Goal: Task Accomplishment & Management: Use online tool/utility

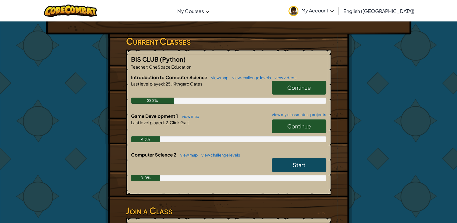
scroll to position [91, 0]
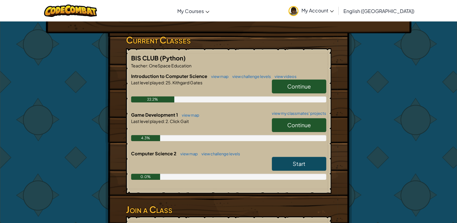
click at [301, 84] on span "Continue" at bounding box center [299, 86] width 24 height 7
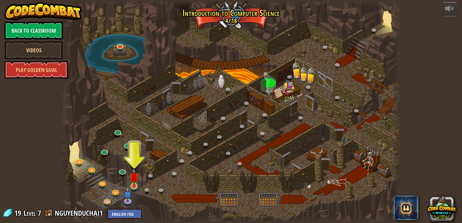
click at [134, 186] on img at bounding box center [134, 177] width 8 height 20
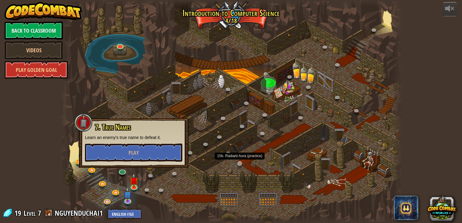
click at [239, 169] on div at bounding box center [230, 111] width 341 height 223
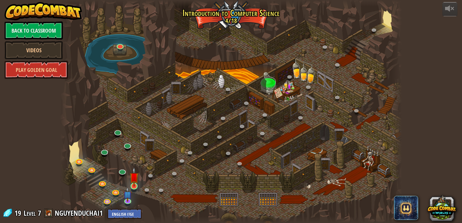
click at [136, 185] on img at bounding box center [134, 177] width 8 height 20
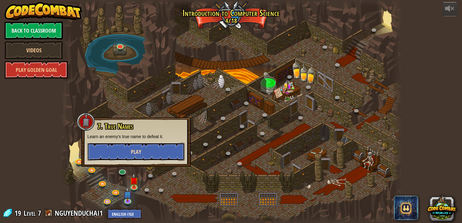
click at [150, 151] on button "Play" at bounding box center [135, 152] width 97 height 18
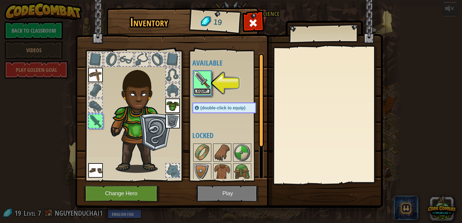
click at [200, 90] on button "Equip" at bounding box center [202, 91] width 17 height 6
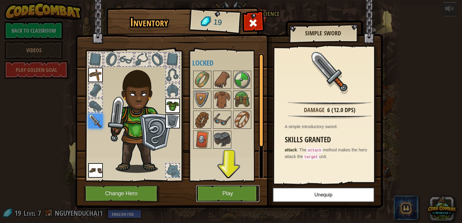
click at [212, 188] on button "Play" at bounding box center [227, 193] width 63 height 17
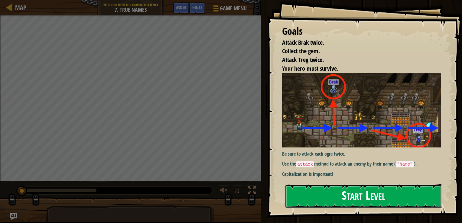
click at [339, 191] on button "Start Level" at bounding box center [363, 196] width 157 height 24
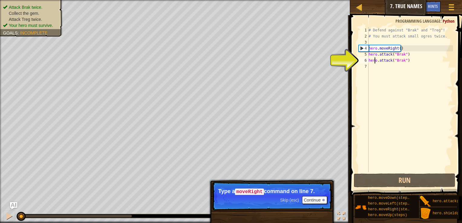
click at [374, 57] on div "# Defend against "Brak" and "Treg"! # You must attack small ogres twice. hero .…" at bounding box center [409, 105] width 85 height 157
click at [376, 54] on div "# Defend against "Brak" and "Treg"! # You must attack small ogres twice. hero .…" at bounding box center [409, 105] width 85 height 157
click at [374, 49] on div "# Defend against "Brak" and "Treg"! # You must attack small ogres twice. hero .…" at bounding box center [409, 105] width 85 height 157
click at [373, 55] on div "# Defend against "Brak" and "Treg"! # You must attack small ogres twice. hero .…" at bounding box center [409, 105] width 85 height 157
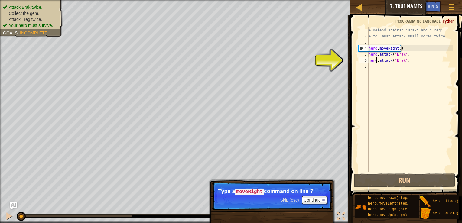
click at [376, 59] on div "# Defend against "Brak" and "Treg"! # You must attack small ogres twice. hero .…" at bounding box center [409, 105] width 85 height 157
click at [389, 50] on div "# Defend against "Brak" and "Treg"! # You must attack small ogres twice. hero .…" at bounding box center [409, 105] width 85 height 157
type textarea "hero.moveRight()"
